Goal: Submit feedback/report problem: Submit feedback/report problem

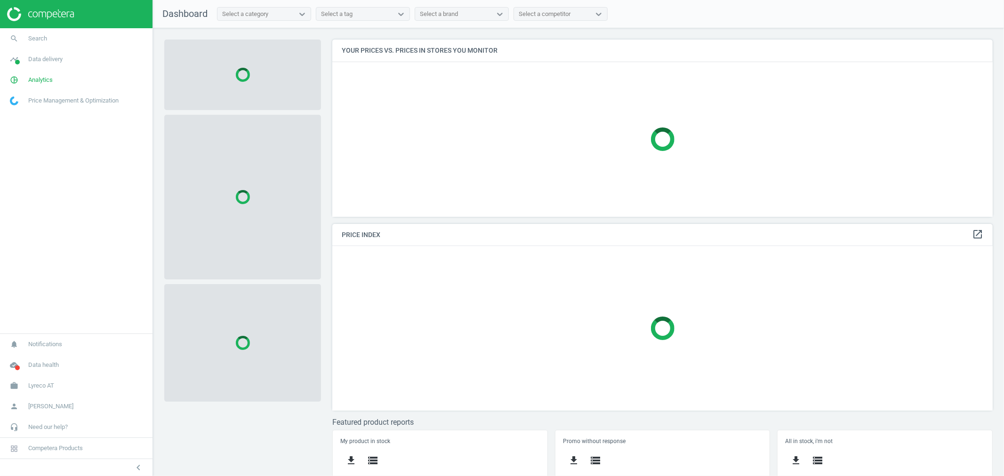
scroll to position [194, 669]
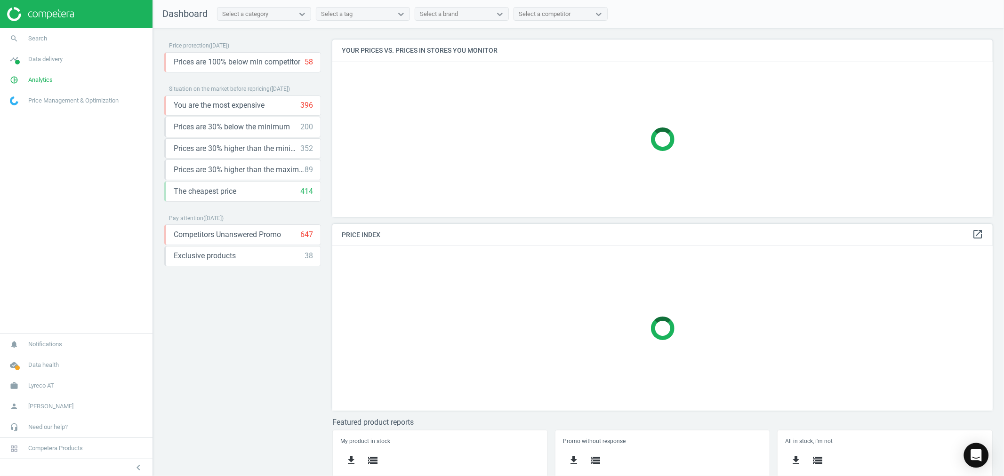
click at [974, 455] on icon "Open Intercom Messenger" at bounding box center [976, 456] width 11 height 12
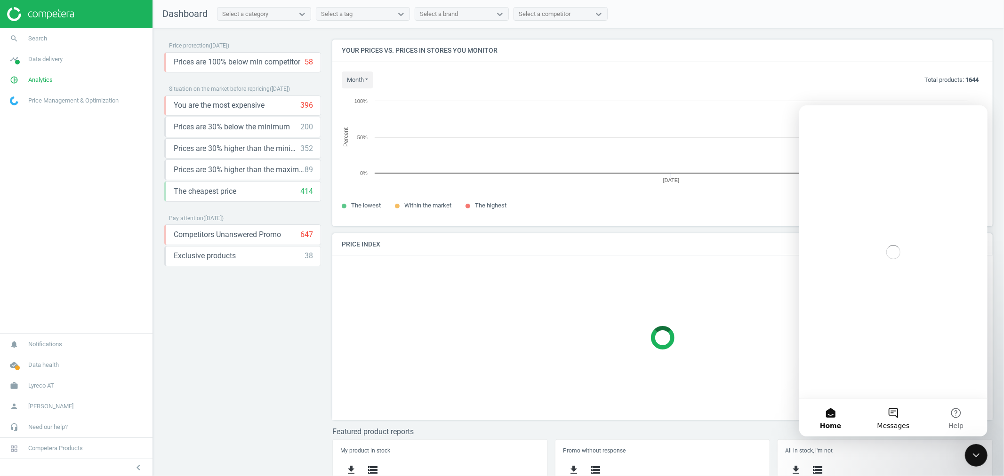
click at [896, 420] on button "Messages" at bounding box center [892, 418] width 63 height 38
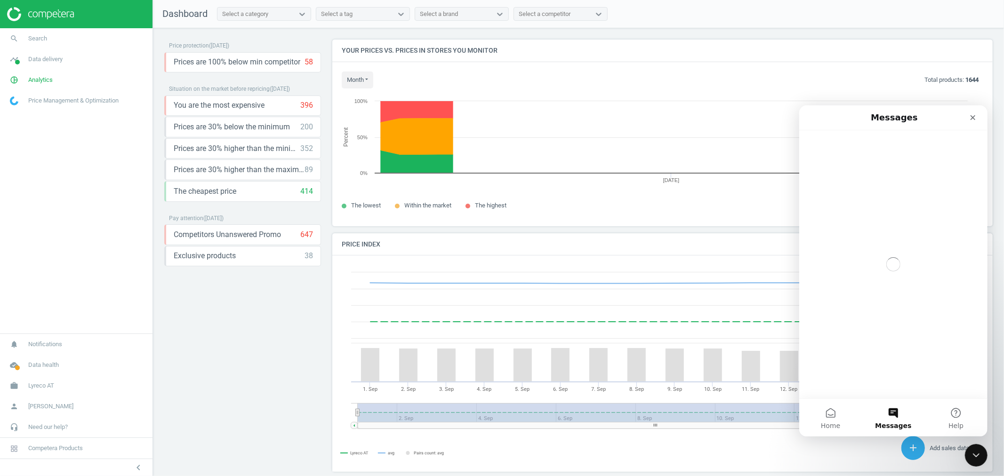
scroll to position [233, 669]
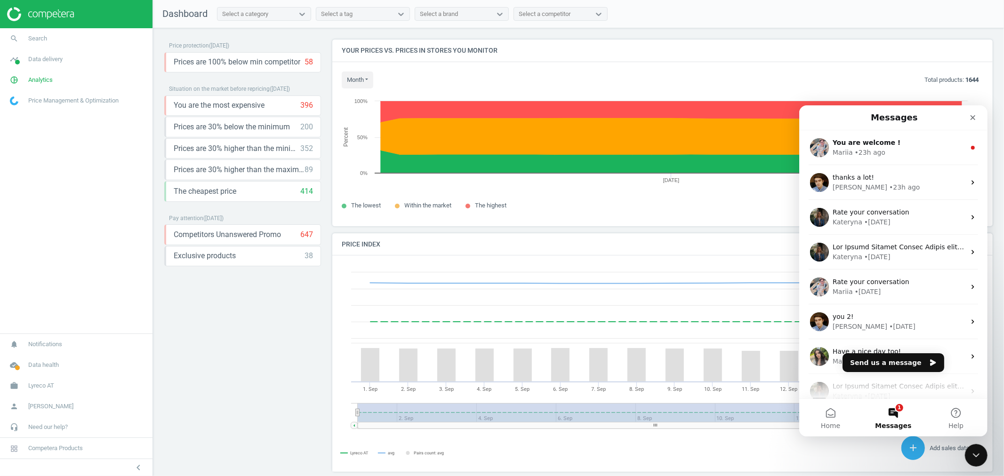
click at [909, 410] on button "1 Messages" at bounding box center [892, 418] width 63 height 38
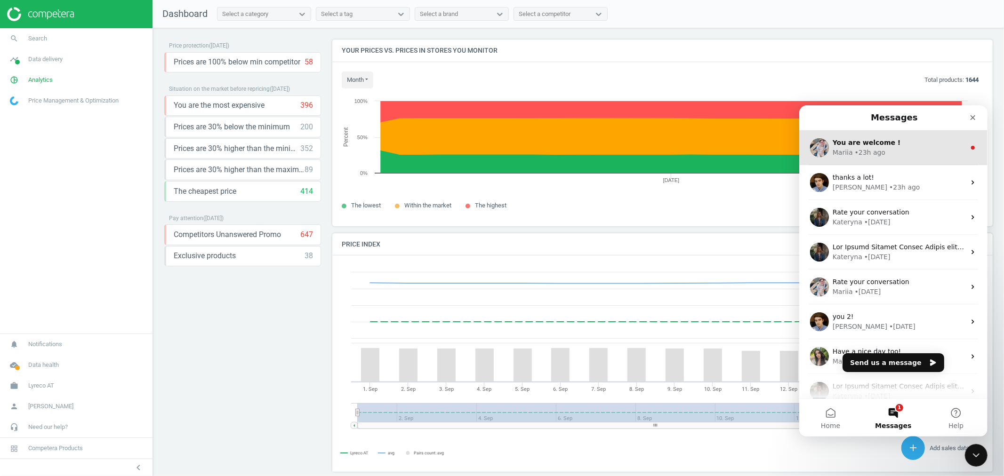
click at [855, 148] on div "• 23h ago" at bounding box center [869, 152] width 31 height 10
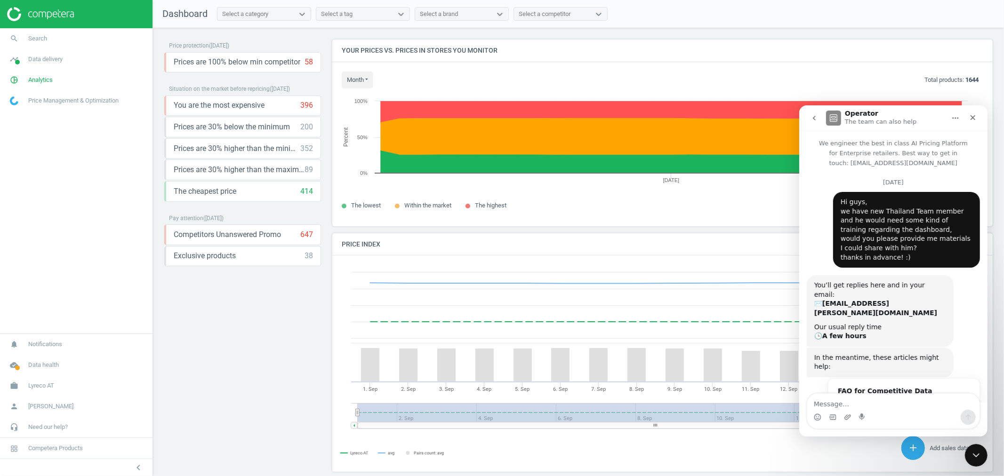
scroll to position [60, 0]
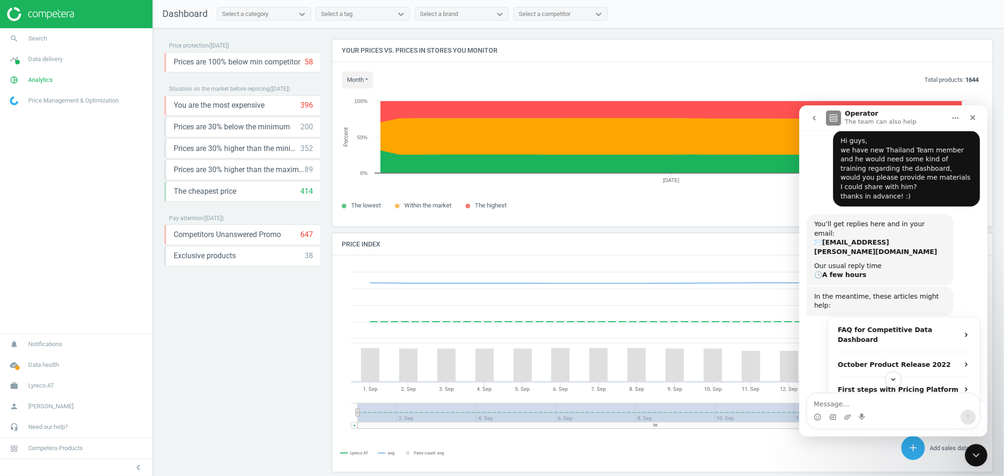
click at [809, 119] on button "go back" at bounding box center [814, 118] width 18 height 18
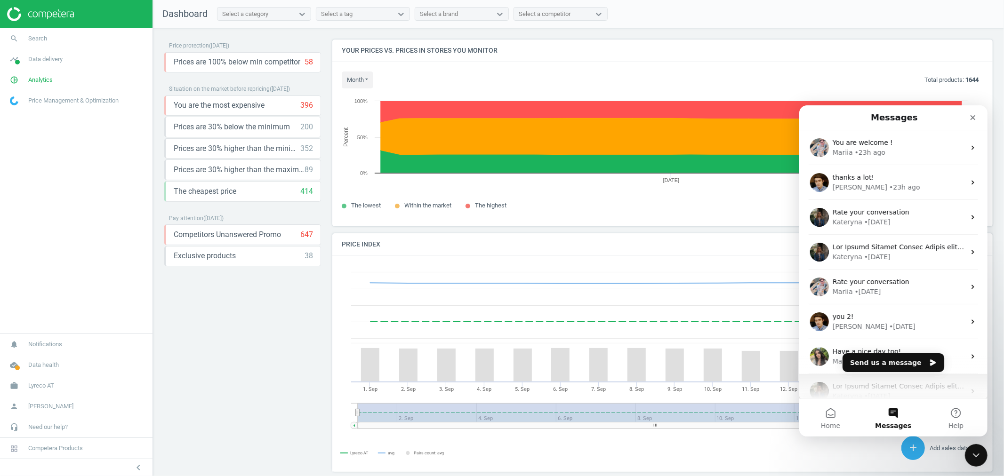
scroll to position [0, 0]
click at [906, 361] on button "Send us a message" at bounding box center [893, 362] width 102 height 19
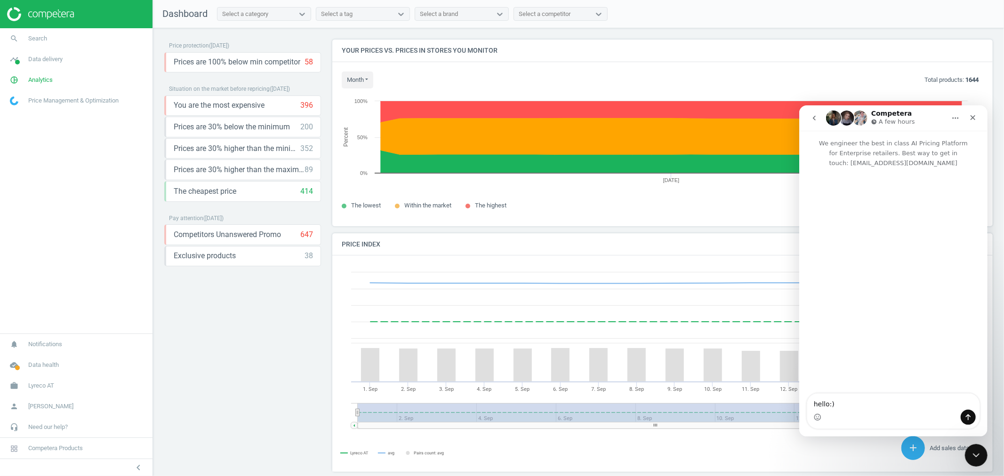
type textarea "hello:)"
type textarea "m"
type textarea "may I report isse for CH market?"
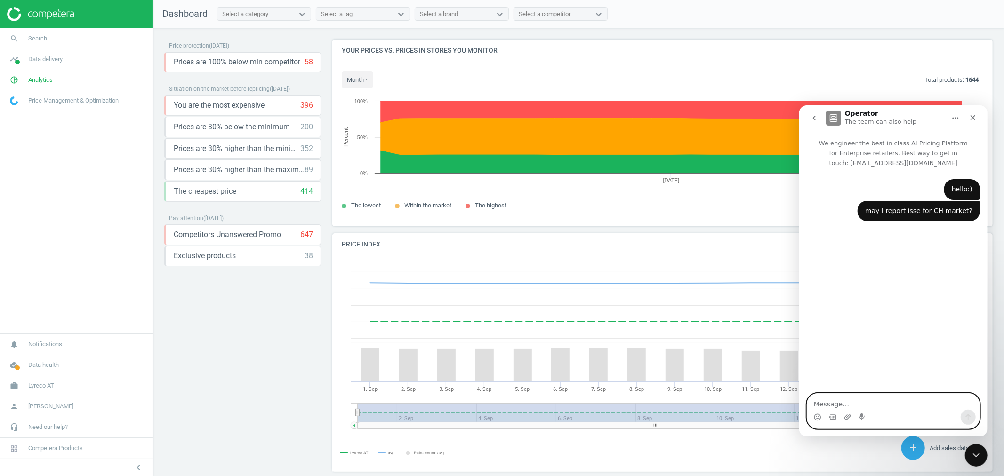
click at [917, 402] on textarea "Message…" at bounding box center [893, 402] width 172 height 16
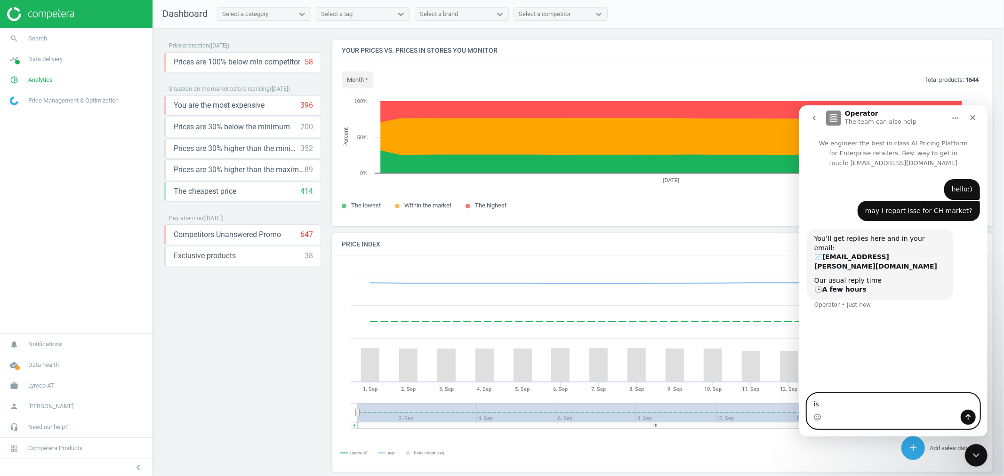
type textarea "i"
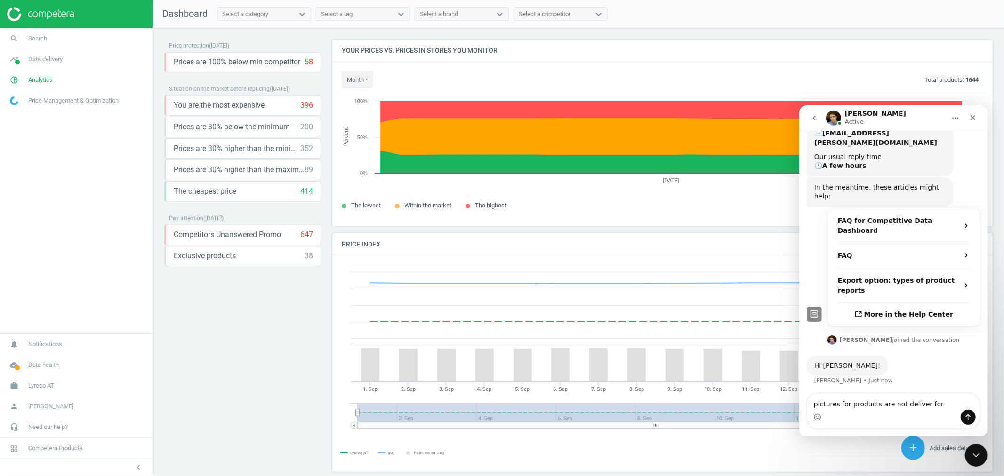
scroll to position [124, 0]
click at [928, 399] on textarea "pictures for products are not deliver for" at bounding box center [893, 402] width 172 height 16
paste textarea "[DOMAIN_NAME]"
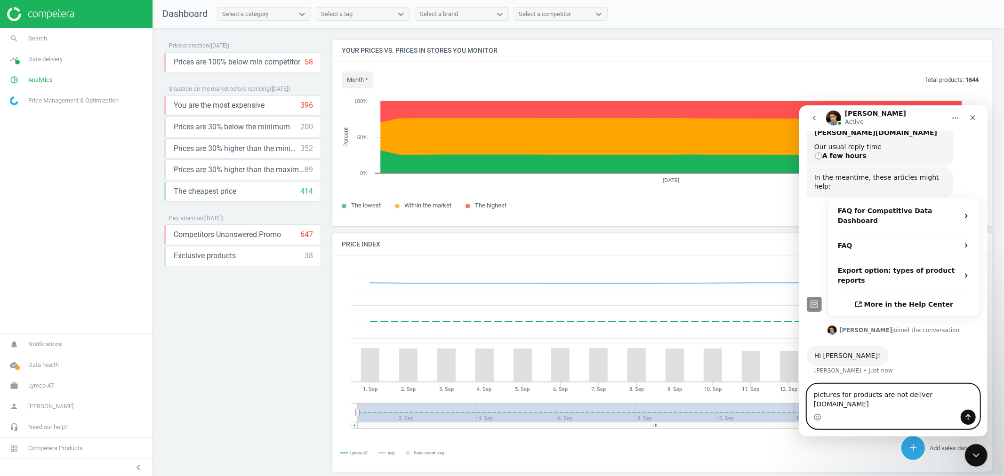
click at [892, 397] on textarea "pictures for products are not deliver [DOMAIN_NAME]" at bounding box center [893, 396] width 172 height 25
click at [919, 389] on textarea "pictures for products are not deliver [DOMAIN_NAME]" at bounding box center [893, 396] width 172 height 25
click at [820, 397] on textarea "pictures for products are not deliver [DOMAIN_NAME]" at bounding box center [893, 396] width 172 height 25
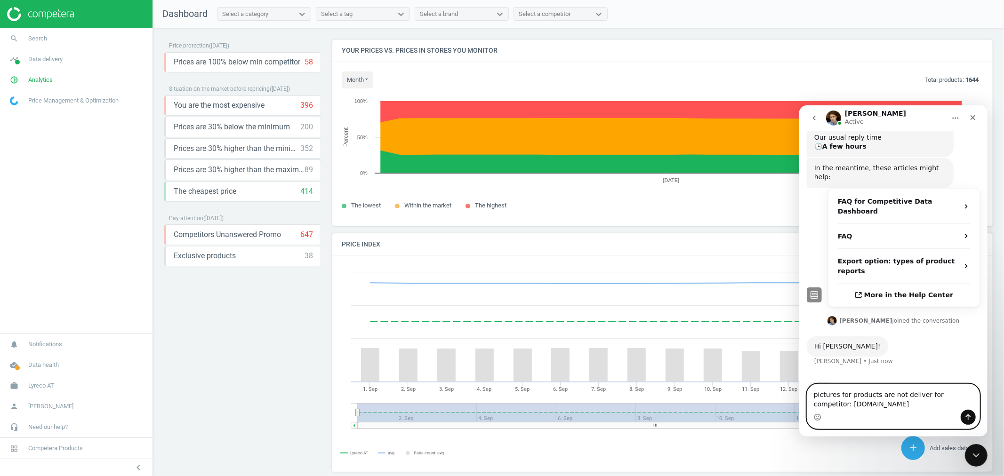
click at [906, 402] on textarea "pictures for products are not deliver for competitor: [DOMAIN_NAME]" at bounding box center [893, 396] width 172 height 25
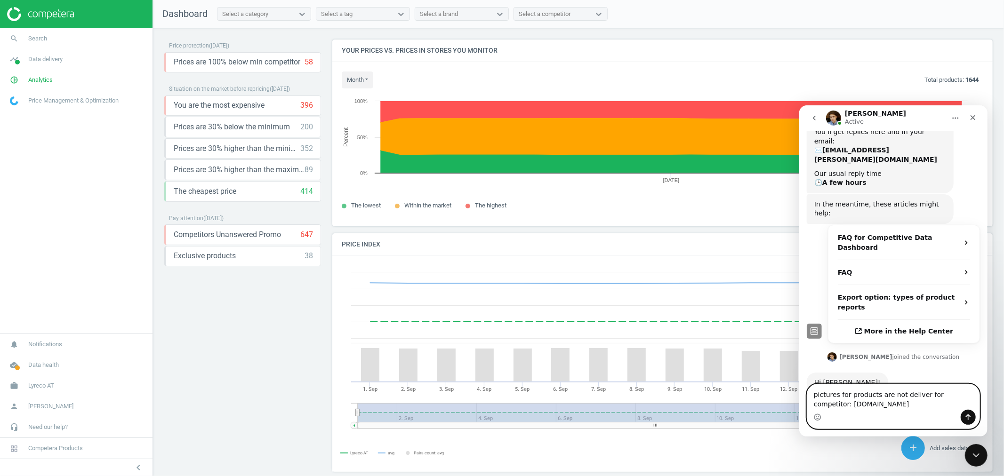
click at [878, 397] on textarea "pictures for products are not deliver for competitor: [DOMAIN_NAME]" at bounding box center [893, 396] width 172 height 25
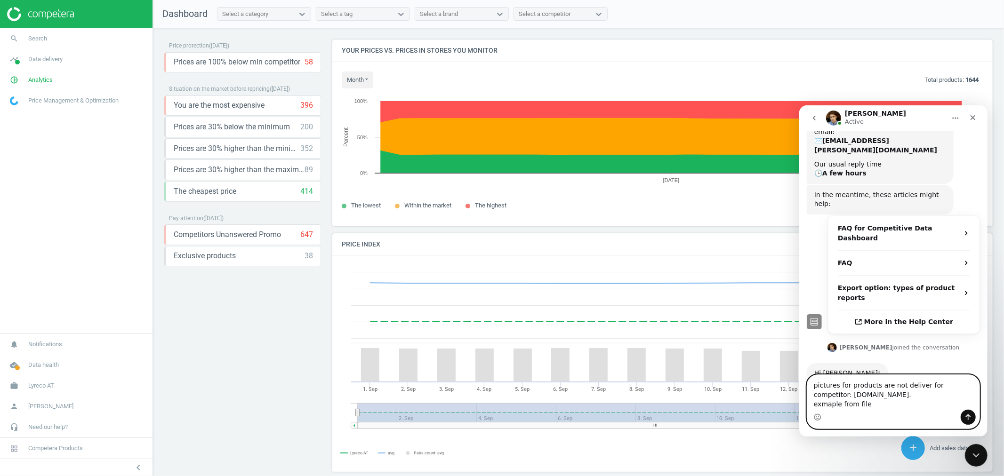
click at [830, 396] on textarea "pictures for products are not deliver for competitor: [DOMAIN_NAME]. exmaple fr…" at bounding box center [893, 392] width 172 height 35
click at [876, 399] on textarea "pictures for products are not deliver for competitor: [DOMAIN_NAME]. example fr…" at bounding box center [893, 392] width 172 height 35
click at [874, 395] on textarea "pictures for products are not deliver for competitor: [DOMAIN_NAME]. example fr…" at bounding box center [893, 392] width 172 height 35
paste textarea "Competera_CH_[DATE]"
click at [967, 392] on textarea "pictures for products are not deliver for competitor: [DOMAIN_NAME]. example fr…" at bounding box center [893, 392] width 172 height 35
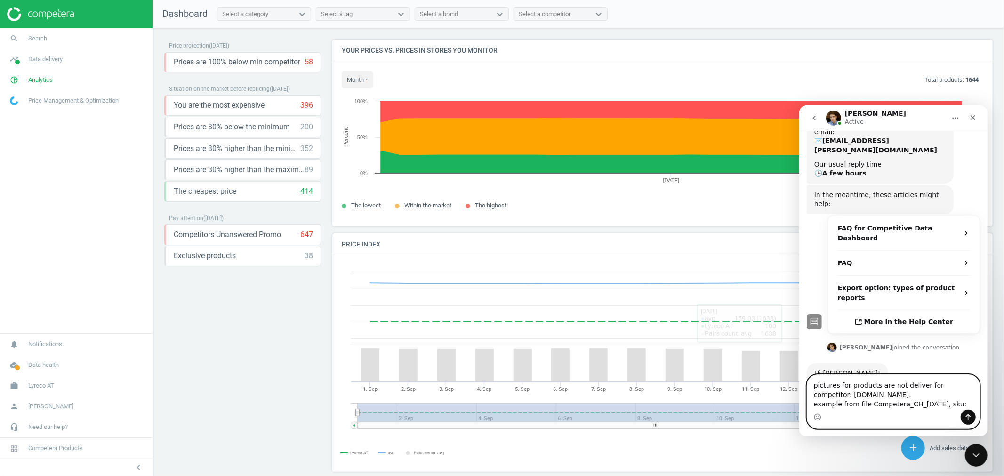
paste textarea "12087465"
type textarea "pictures for products are not deliver for competitor: [DOMAIN_NAME]. example fr…"
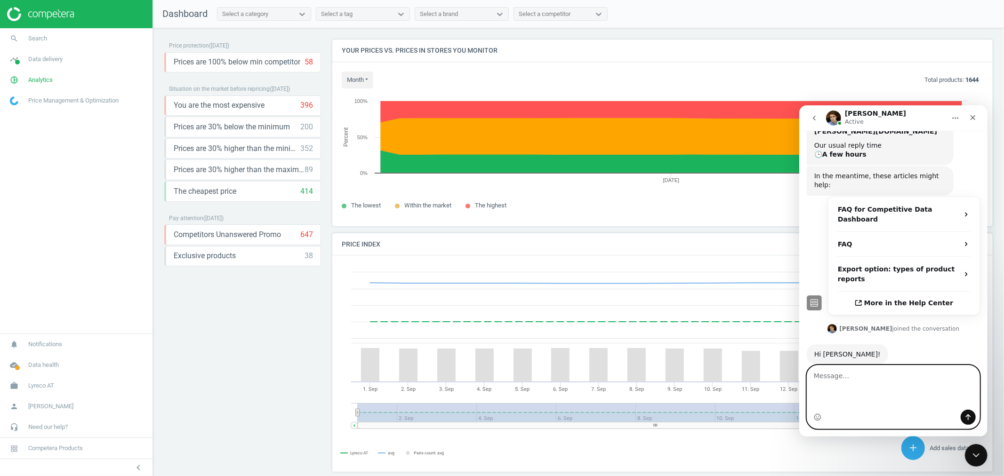
scroll to position [148, 0]
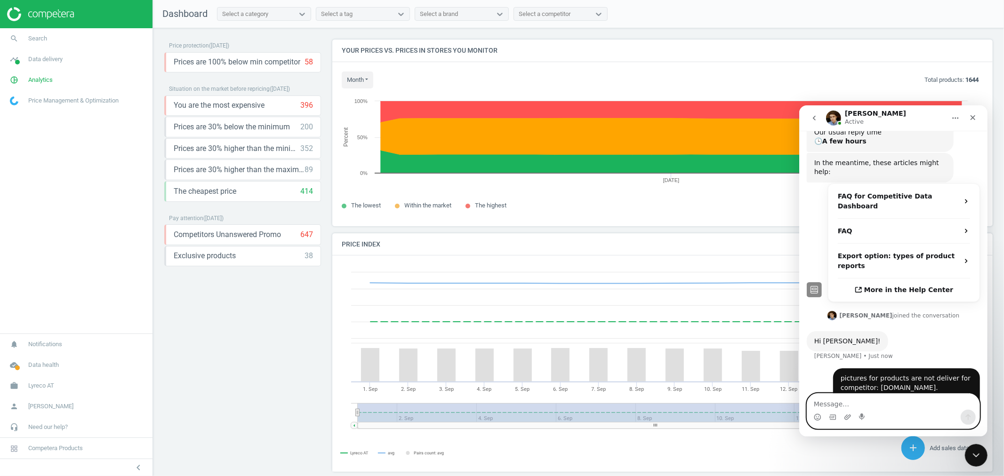
click at [921, 398] on textarea "Message…" at bounding box center [893, 402] width 172 height 16
click at [848, 402] on textarea "Message…" at bounding box center [893, 402] width 172 height 16
paste textarea "[URL][DOMAIN_NAME]"
type textarea "[URL][DOMAIN_NAME]"
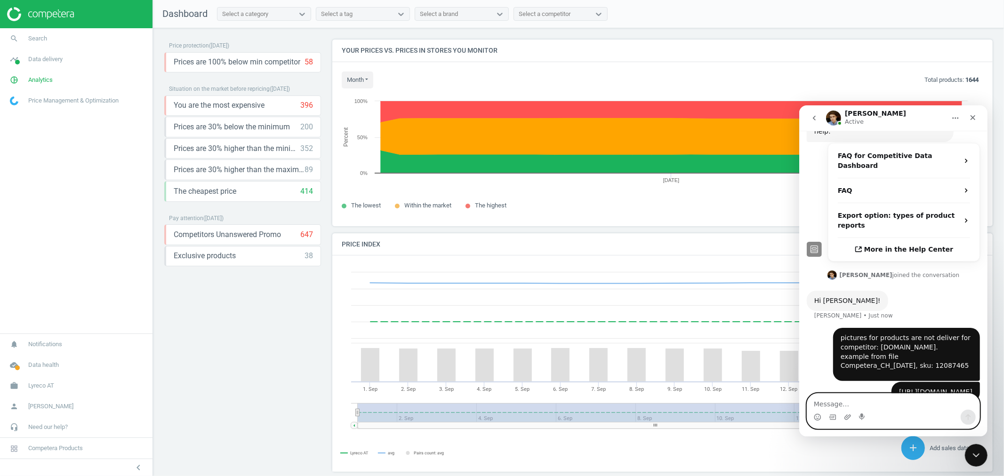
scroll to position [188, 0]
type textarea "image url is avaliable"
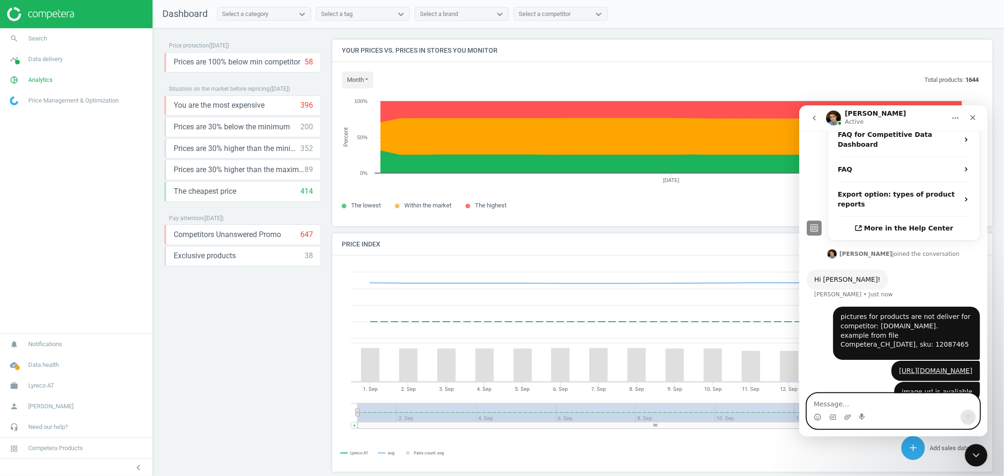
scroll to position [209, 0]
click at [873, 402] on textarea "but" at bounding box center [893, 402] width 172 height 16
paste textarea "products.product.imageurl"
type textarea "but products.product.imageurl = non avaliable"
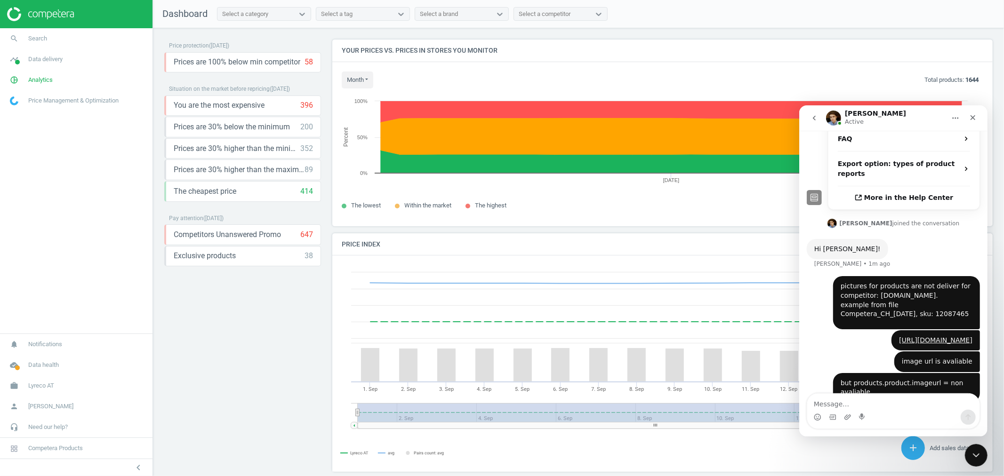
click at [949, 410] on div "Intercom messenger" at bounding box center [893, 417] width 172 height 15
click at [930, 403] on textarea "Message…" at bounding box center [893, 402] width 172 height 16
type textarea "please investiagte:)"
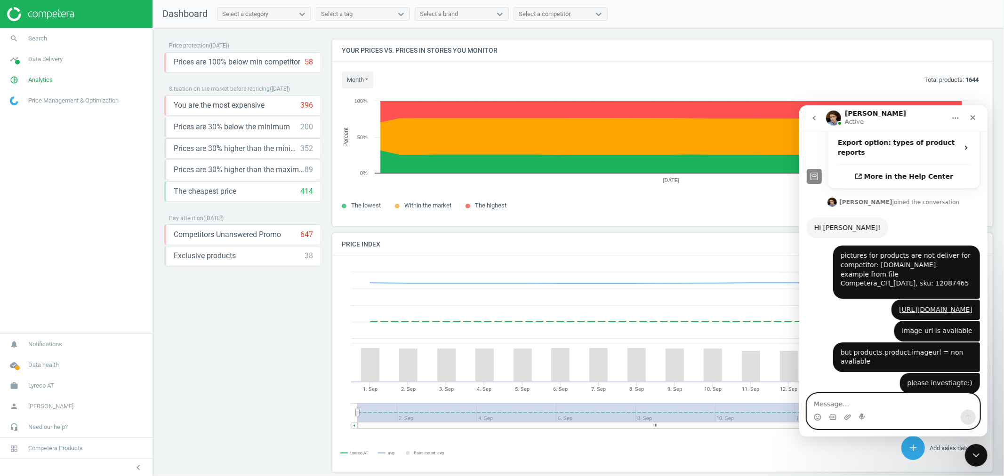
scroll to position [290, 0]
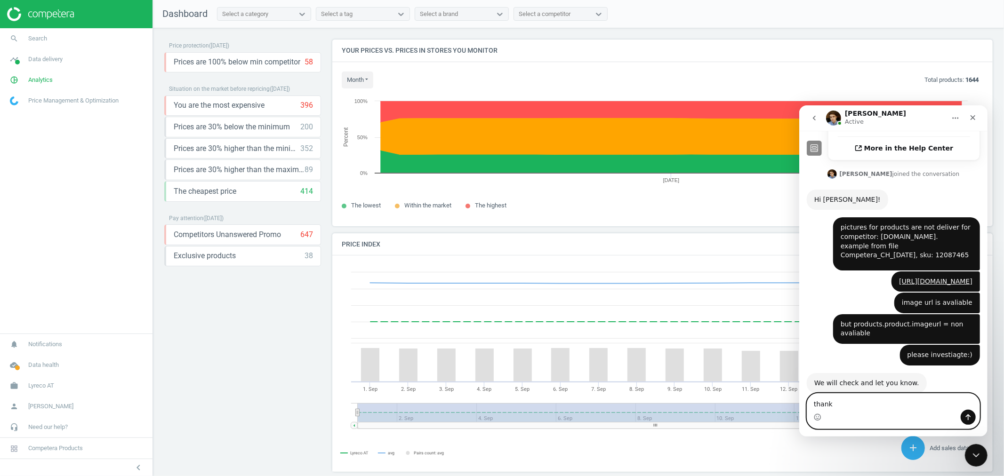
type textarea "thanks"
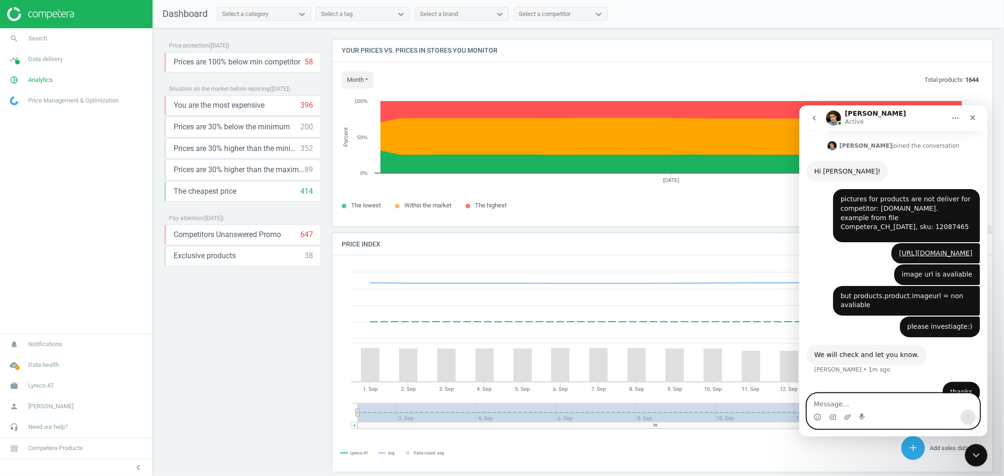
scroll to position [318, 0]
